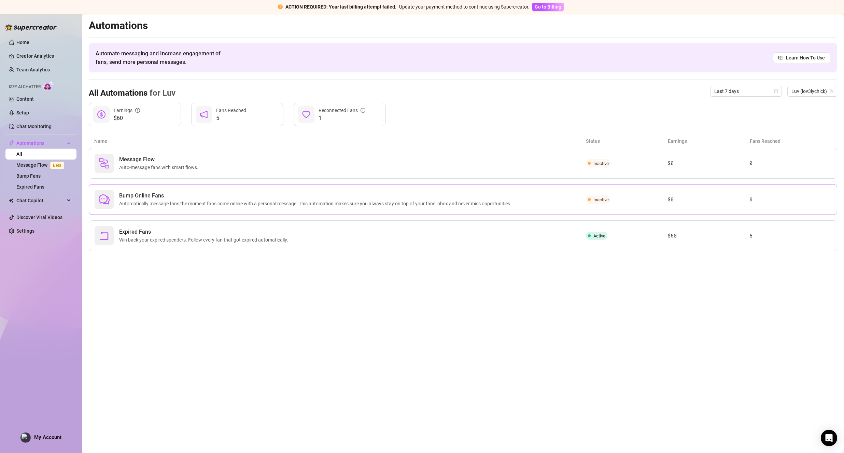
click at [175, 198] on span "Bump Online Fans" at bounding box center [316, 196] width 395 height 8
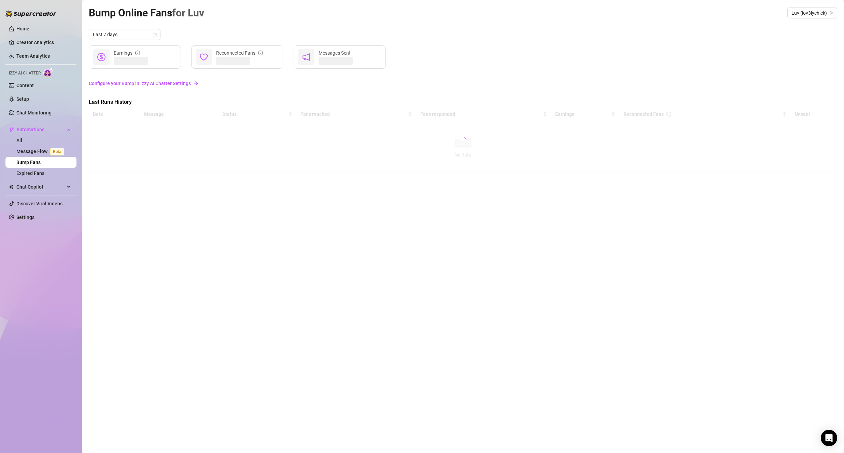
click at [99, 83] on link "Configure your Bump in Izzy AI Chatter Settings" at bounding box center [463, 84] width 749 height 8
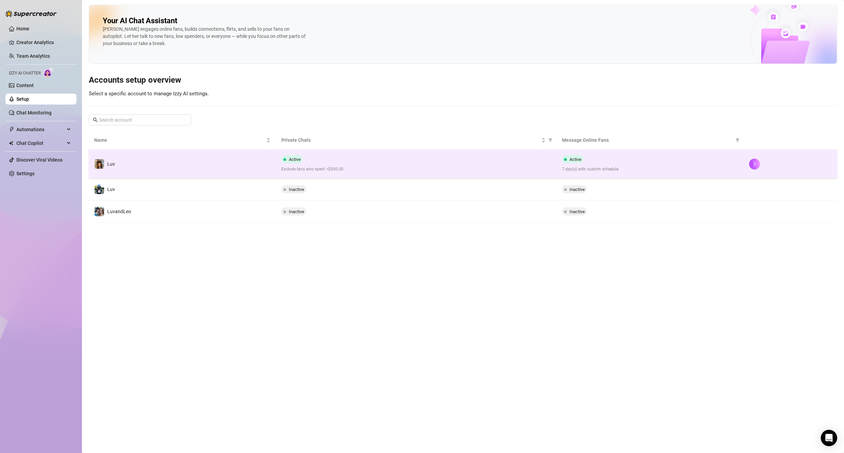
click at [302, 158] on span "Active" at bounding box center [292, 159] width 22 height 8
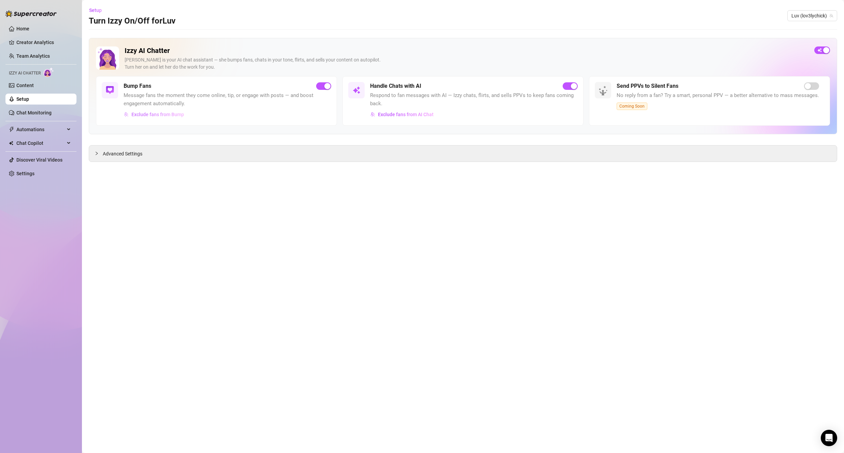
click at [145, 115] on span "Exclude fans from Bump" at bounding box center [158, 114] width 53 height 5
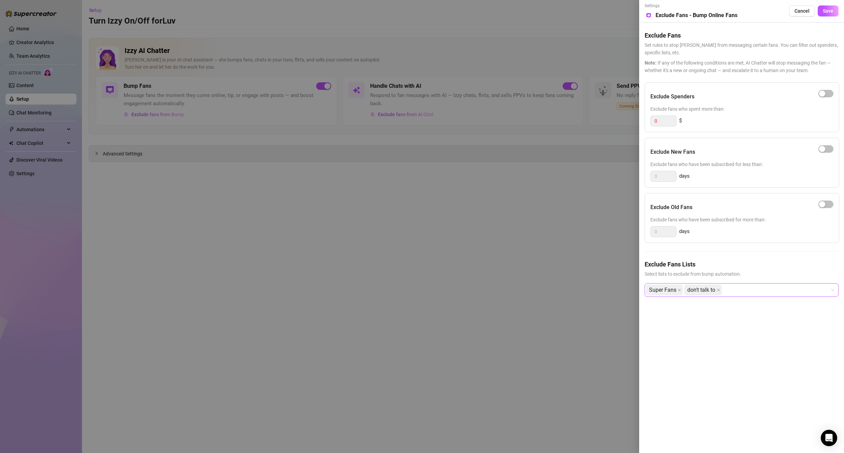
click at [743, 291] on div "Super Fans don't talk to" at bounding box center [738, 290] width 184 height 12
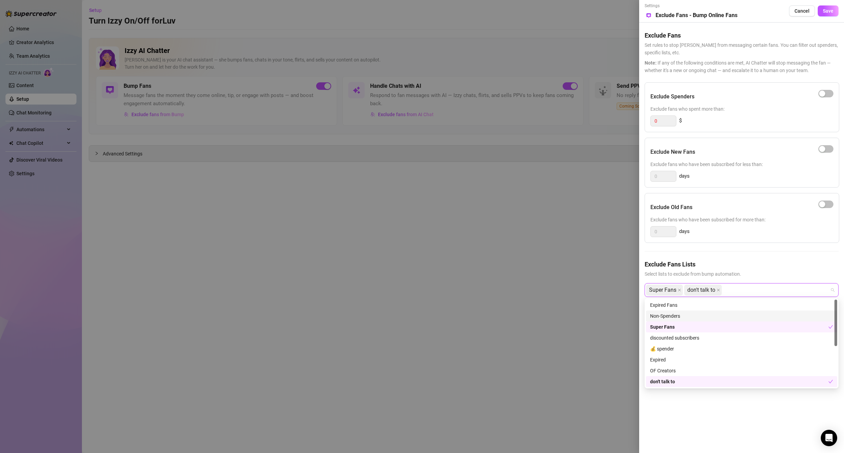
click at [722, 313] on div "Non-Spenders" at bounding box center [741, 316] width 183 height 8
click at [720, 314] on div "Non-Spenders" at bounding box center [739, 316] width 178 height 8
click at [712, 316] on div "Non-Spenders" at bounding box center [741, 316] width 183 height 8
click at [718, 360] on div "Expired" at bounding box center [741, 360] width 183 height 8
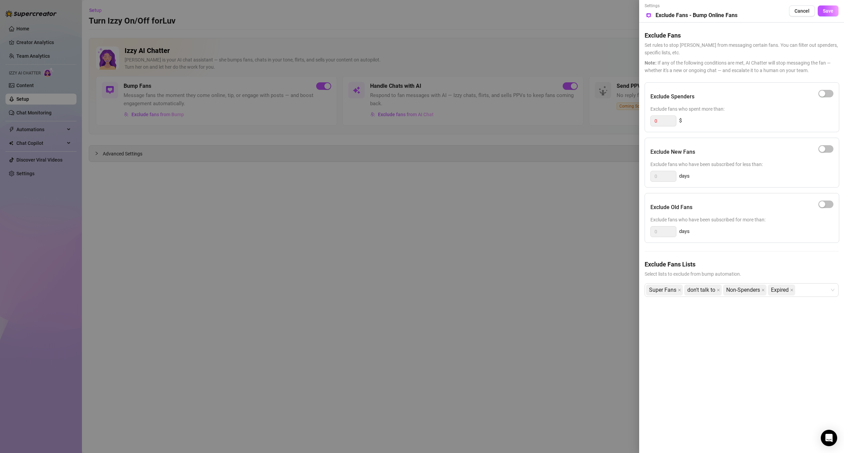
click at [717, 418] on div "Settings Preview Exclude Fans - Bump Online Fans Cancel Save Exclude Fans Set r…" at bounding box center [741, 226] width 205 height 453
click at [811, 292] on div "Super Fans don't talk to Non-Spenders Expired" at bounding box center [738, 290] width 184 height 12
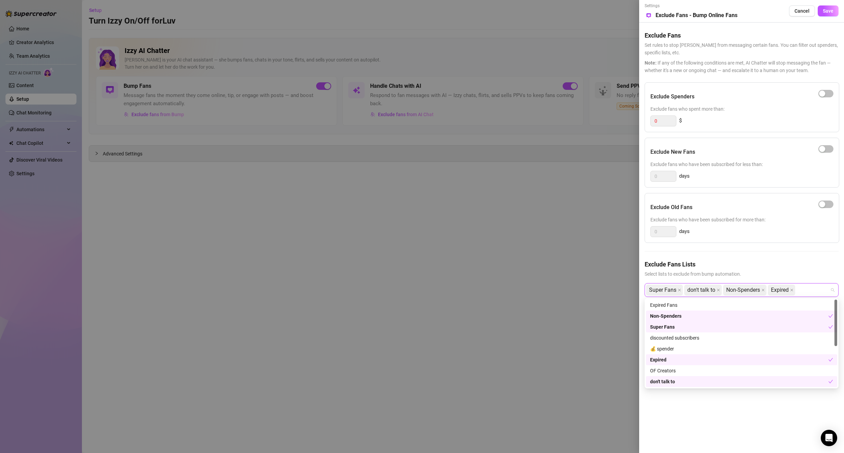
drag, startPoint x: 679, startPoint y: 362, endPoint x: 673, endPoint y: 320, distance: 43.1
click at [678, 362] on div "Expired" at bounding box center [739, 360] width 178 height 8
click at [675, 308] on div "Expired Fans" at bounding box center [741, 305] width 183 height 8
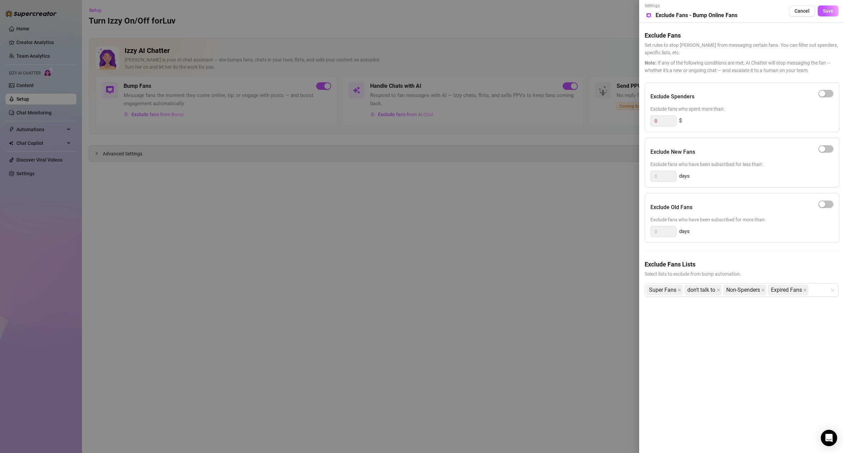
click at [771, 251] on div "Exclude Spenders Exclude fans who spent more than: 0 $ Exclude New Fans Exclude…" at bounding box center [742, 194] width 194 height 225
click at [826, 11] on span "Save" at bounding box center [828, 10] width 11 height 5
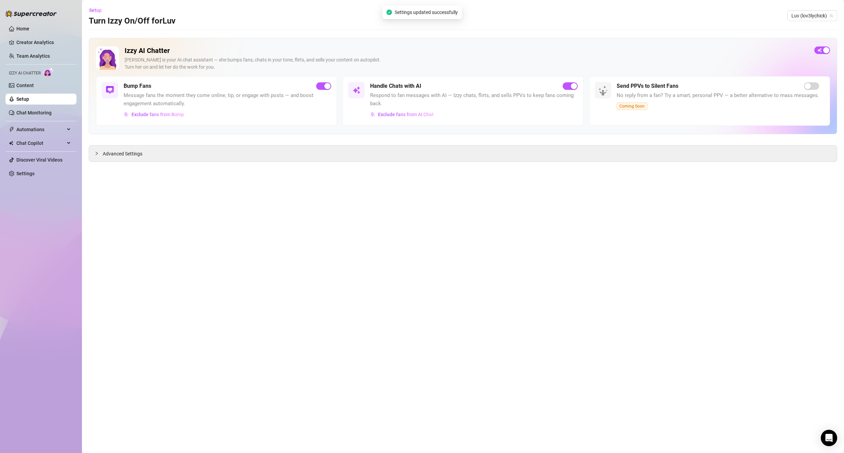
click at [22, 97] on link "Setup" at bounding box center [22, 98] width 13 height 5
